Goal: Transaction & Acquisition: Purchase product/service

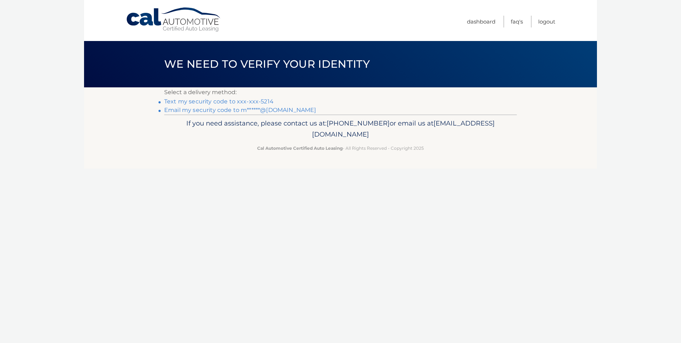
click at [197, 112] on link "Email my security code to m******@aol.com" at bounding box center [240, 109] width 152 height 7
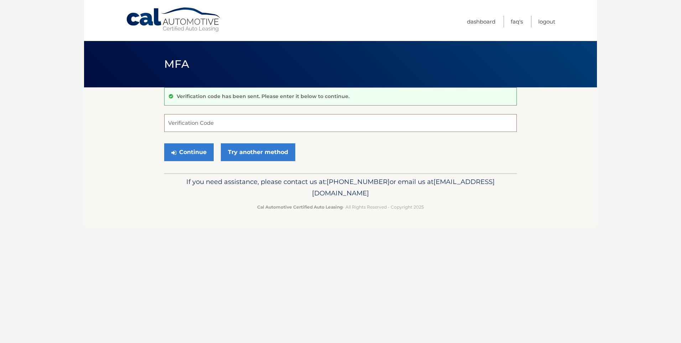
click at [203, 127] on input "Verification Code" at bounding box center [340, 123] width 353 height 18
click at [203, 114] on input "Verification Code" at bounding box center [340, 123] width 353 height 18
type input "786122"
click at [201, 152] on button "Continue" at bounding box center [189, 152] width 50 height 18
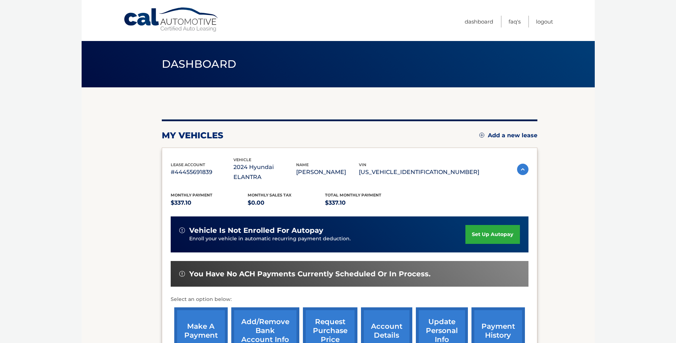
scroll to position [12, 0]
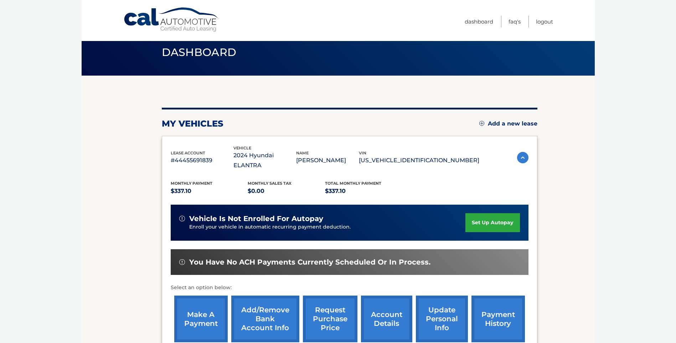
click at [195, 320] on link "make a payment" at bounding box center [200, 318] width 53 height 47
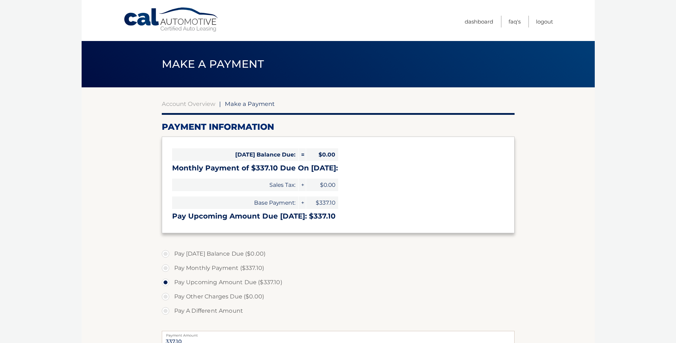
select select "YTVkYjgxOWEtOWI4NS00OGRiLWI3YzktNGIxODhmNzRmOWZk"
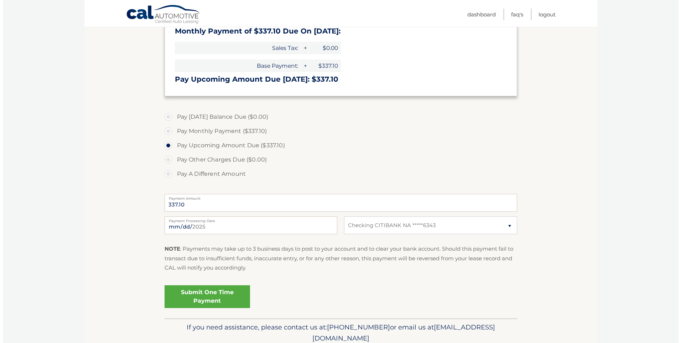
scroll to position [142, 0]
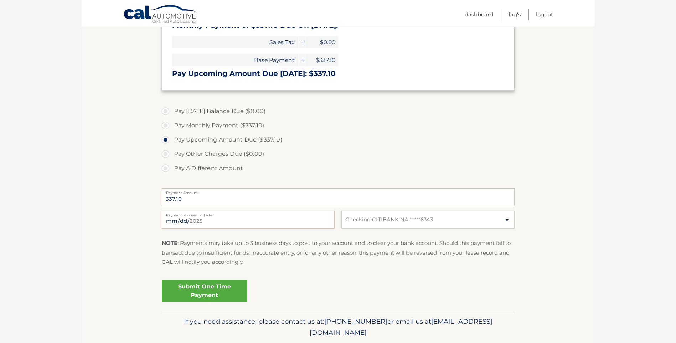
click at [199, 289] on link "Submit One Time Payment" at bounding box center [204, 290] width 85 height 23
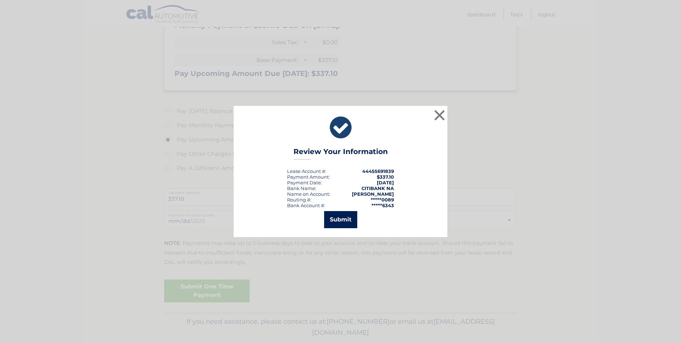
click at [343, 221] on button "Submit" at bounding box center [340, 219] width 33 height 17
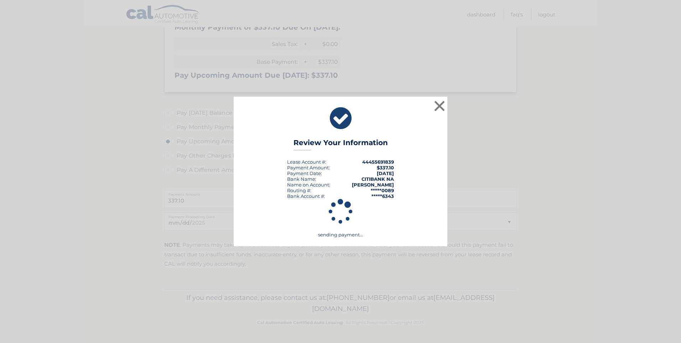
scroll to position [141, 0]
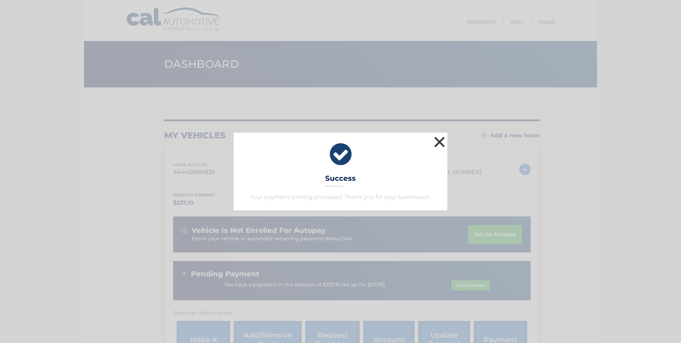
click at [445, 140] on button "×" at bounding box center [439, 142] width 14 height 14
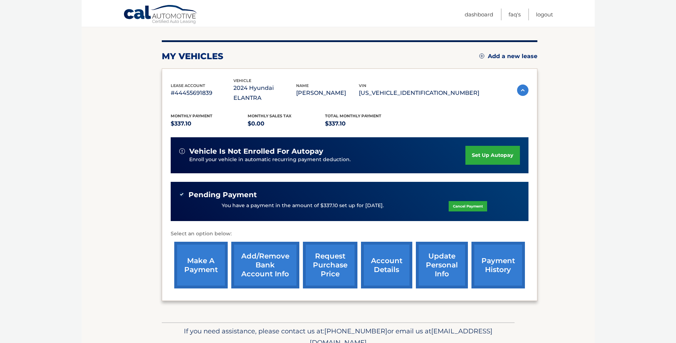
scroll to position [83, 0]
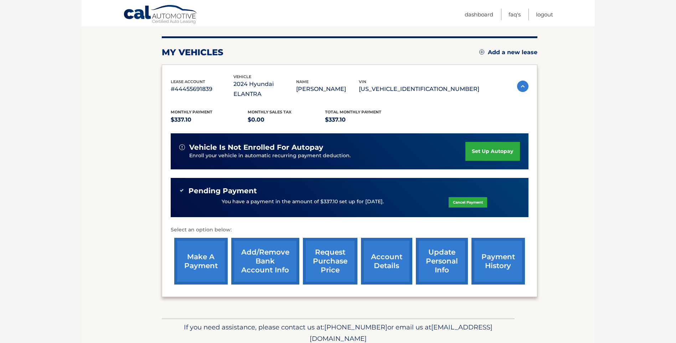
click at [380, 265] on link "account details" at bounding box center [386, 261] width 51 height 47
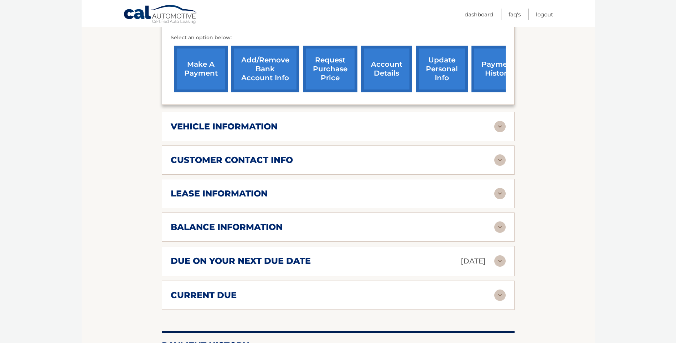
scroll to position [297, 0]
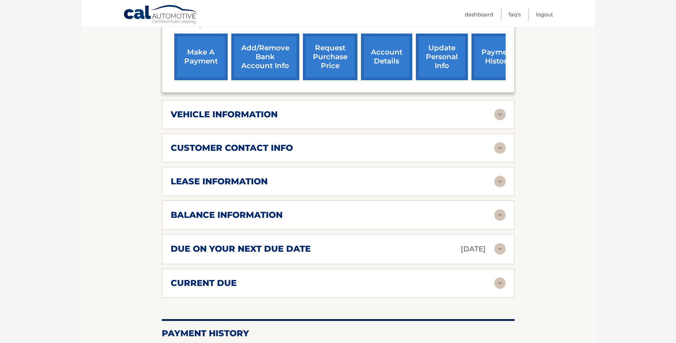
click at [497, 277] on img at bounding box center [499, 282] width 11 height 11
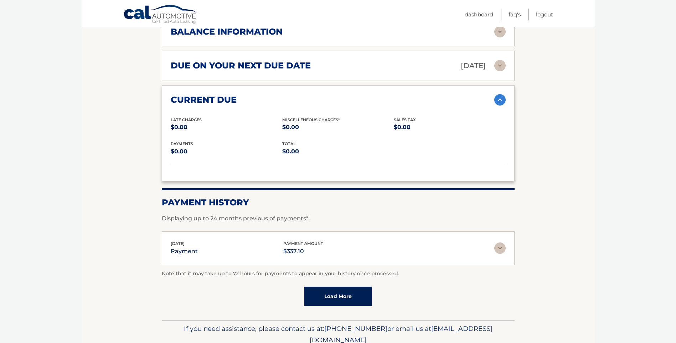
scroll to position [499, 0]
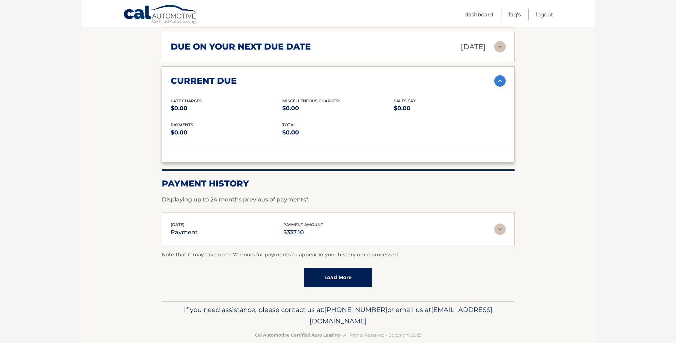
click at [501, 223] on img at bounding box center [499, 228] width 11 height 11
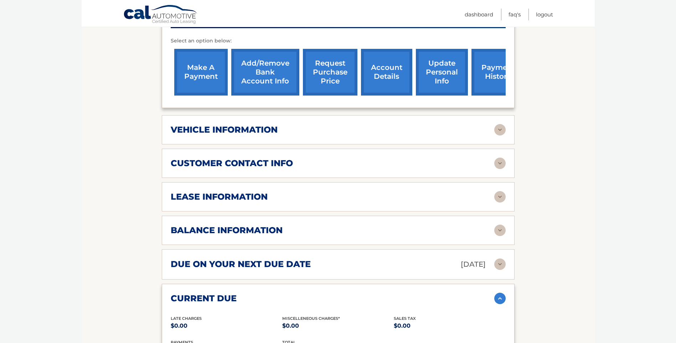
scroll to position [273, 0]
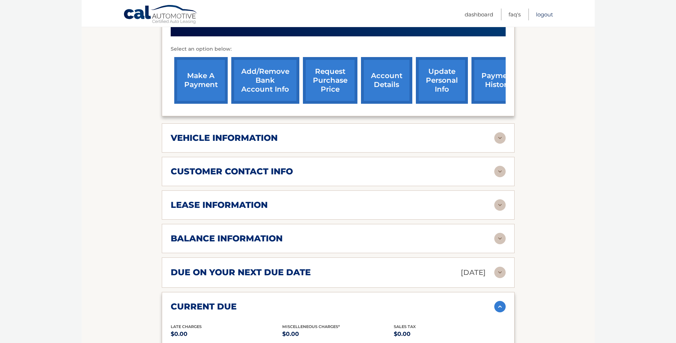
click at [546, 12] on link "Logout" at bounding box center [544, 15] width 17 height 12
